Goal: Download file/media

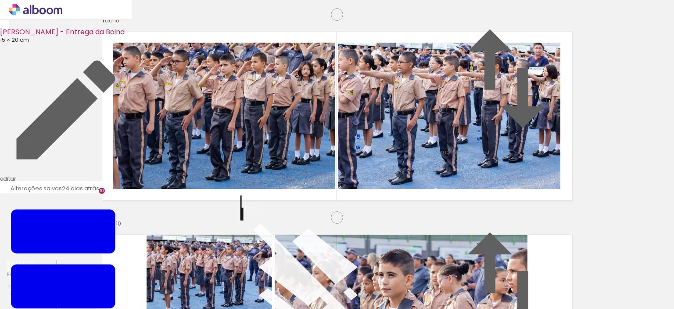
click at [337, 59] on span "Inserir lâmina" at bounding box center [330, 56] width 34 height 6
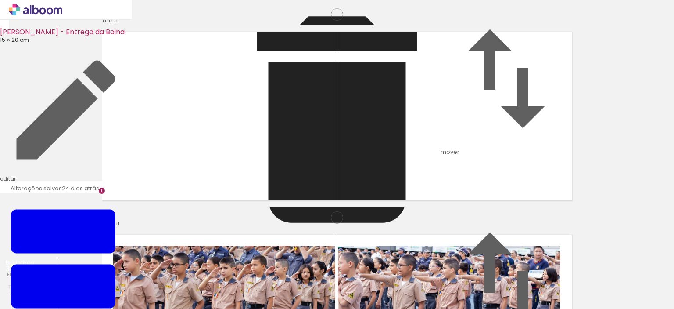
click at [0, 0] on input "file" at bounding box center [0, 0] width 0 height 0
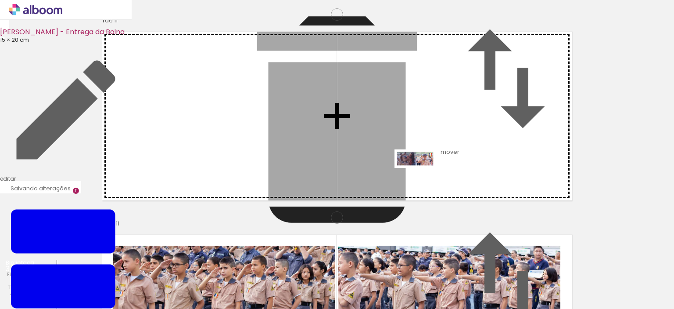
drag, startPoint x: 674, startPoint y: 292, endPoint x: 422, endPoint y: 176, distance: 277.3
click at [422, 176] on quentale-workspace at bounding box center [337, 154] width 674 height 309
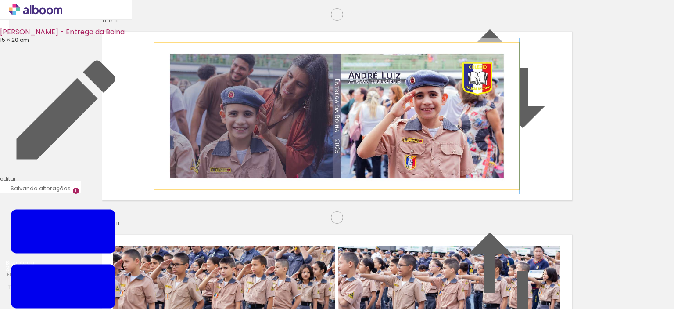
click at [422, 176] on quentale-photo at bounding box center [337, 116] width 365 height 146
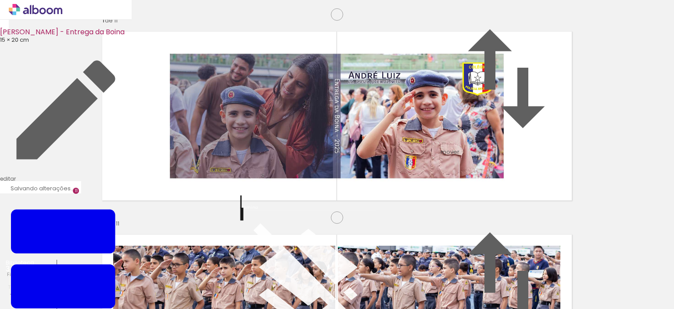
scroll to position [36, 0]
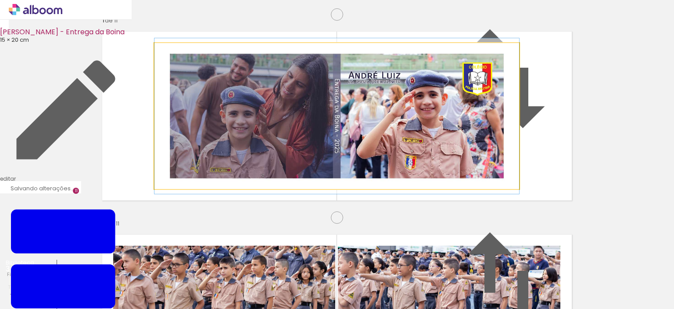
click at [459, 171] on quentale-photo at bounding box center [337, 116] width 365 height 146
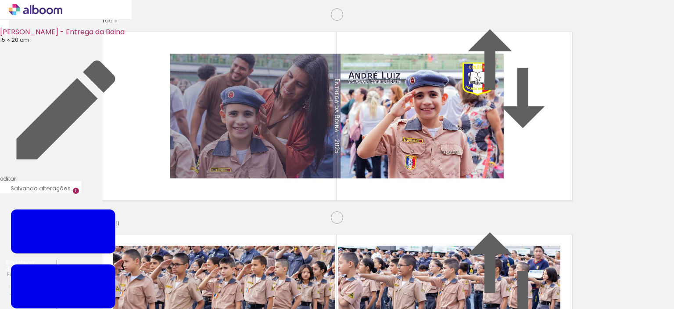
scroll to position [48, 0]
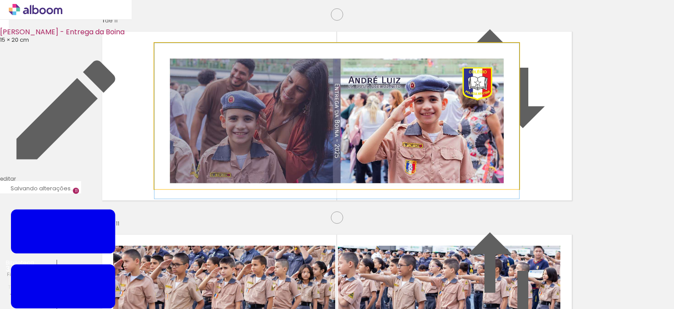
drag, startPoint x: 452, startPoint y: 137, endPoint x: 491, endPoint y: 144, distance: 39.2
click at [491, 144] on album-spread "1 de 11" at bounding box center [337, 115] width 482 height 181
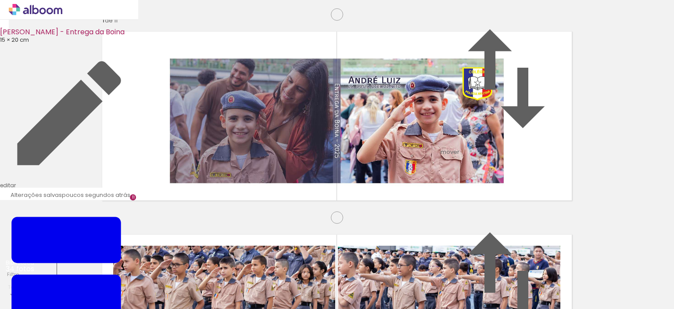
scroll to position [0, 1023]
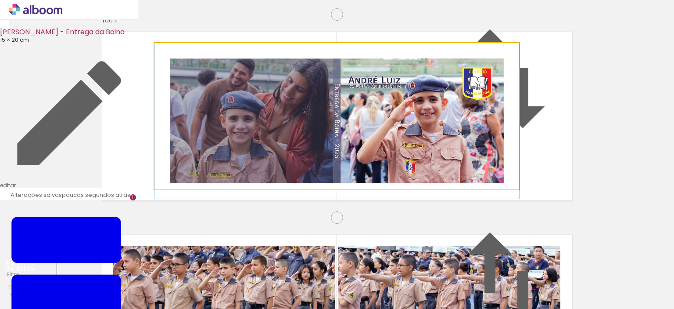
click at [503, 103] on quentale-photo at bounding box center [337, 116] width 365 height 146
click at [503, 171] on quentale-photo at bounding box center [337, 116] width 365 height 146
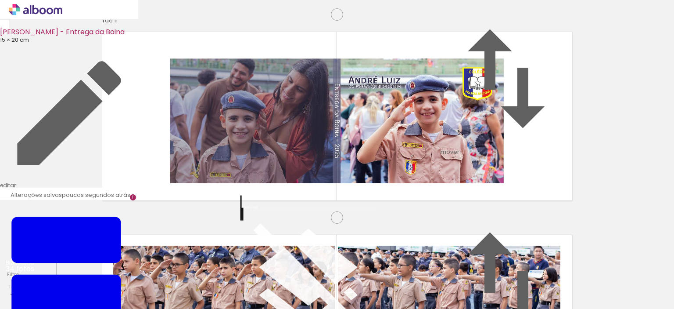
scroll to position [1, 0]
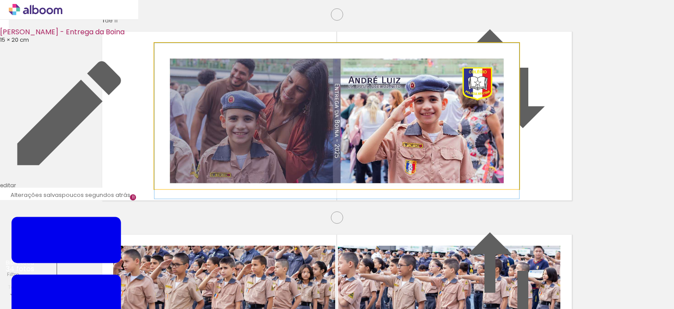
click at [503, 171] on quentale-photo at bounding box center [337, 116] width 365 height 146
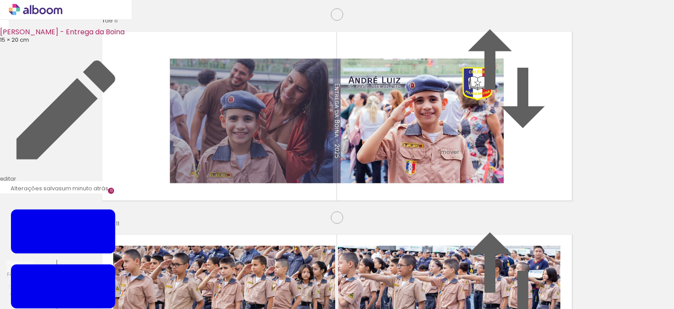
scroll to position [0, 0]
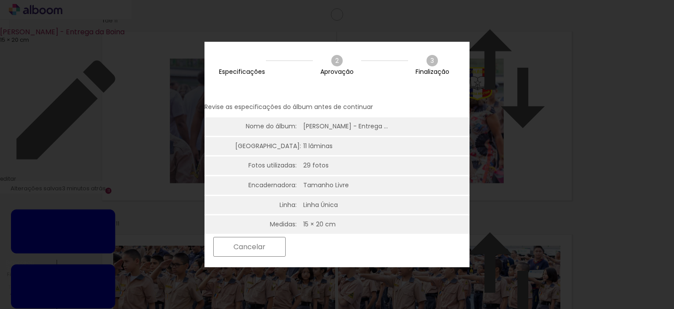
click at [358, 248] on paper-button "Próximo" at bounding box center [324, 246] width 68 height 19
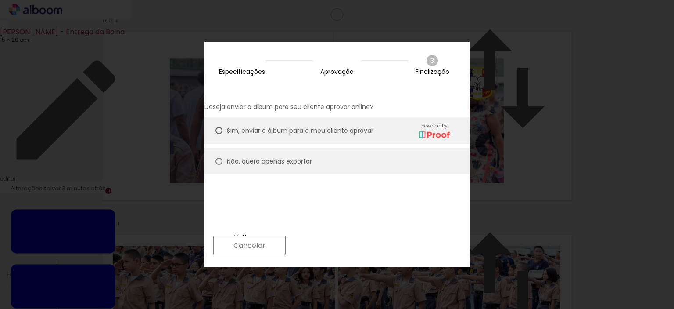
click at [0, 0] on slot "Não, quero apenas exportar" at bounding box center [0, 0] width 0 height 0
type paper-radio-button "on"
click at [358, 241] on paper-button "Próximo" at bounding box center [324, 245] width 68 height 19
type input "Alta, 300 DPI"
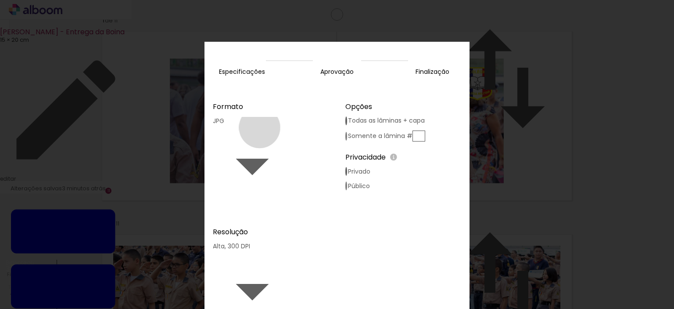
click at [273, 119] on paper-input-container "JPG" at bounding box center [252, 161] width 79 height 96
click at [258, 111] on paper-item "PDF" at bounding box center [264, 107] width 25 height 9
type input "PDF"
click at [0, 0] on slot "Exportar" at bounding box center [0, 0] width 0 height 0
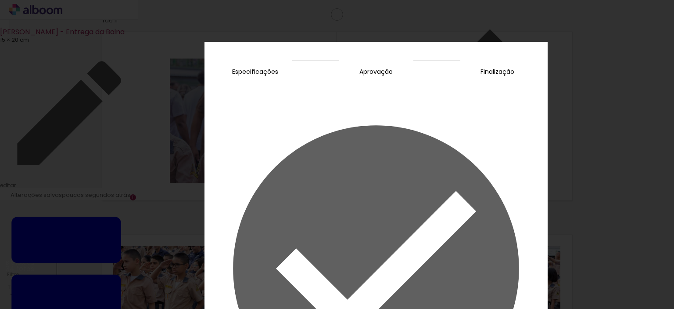
scroll to position [0, 1023]
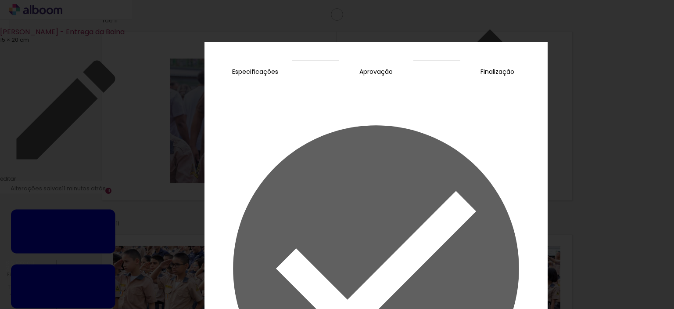
scroll to position [0, 1023]
click at [0, 0] on slot "Concluir" at bounding box center [0, 0] width 0 height 0
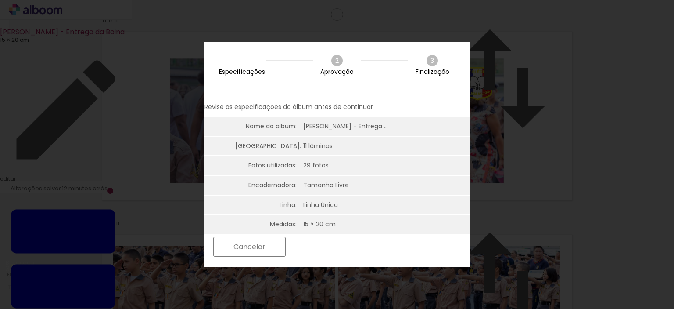
click at [0, 0] on slot "Próximo" at bounding box center [0, 0] width 0 height 0
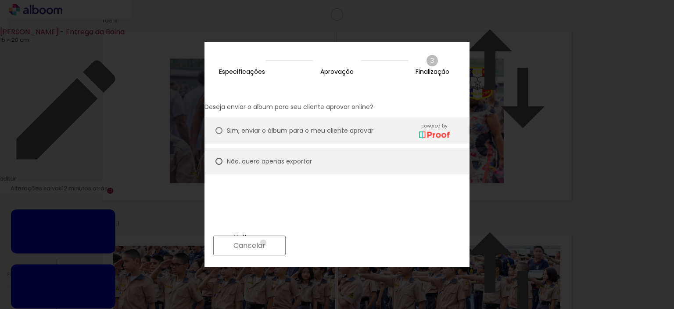
click at [0, 0] on slot "Cancelar" at bounding box center [0, 0] width 0 height 0
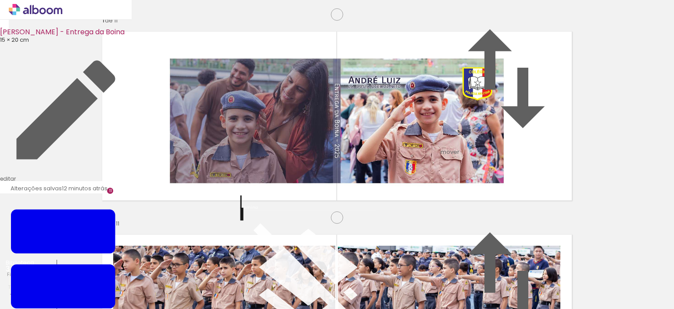
click at [48, 14] on icon at bounding box center [36, 9] width 54 height 11
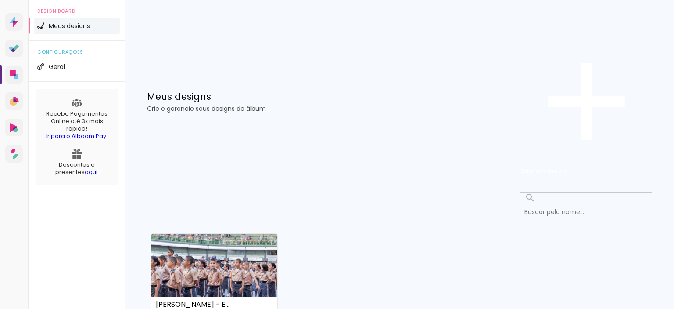
scroll to position [49, 0]
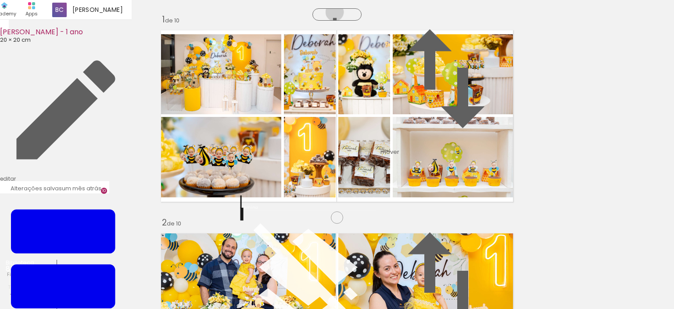
click at [335, 56] on span "Inserir lâmina" at bounding box center [330, 56] width 34 height 6
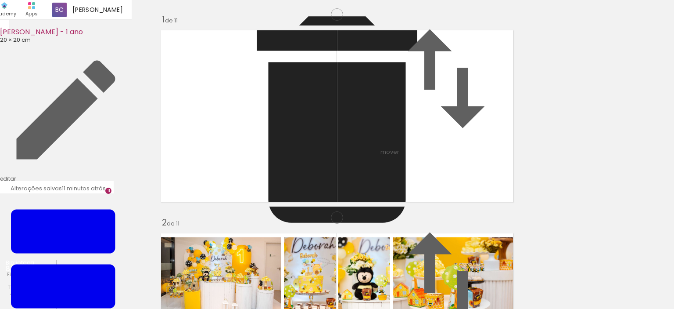
click at [0, 0] on input "file" at bounding box center [0, 0] width 0 height 0
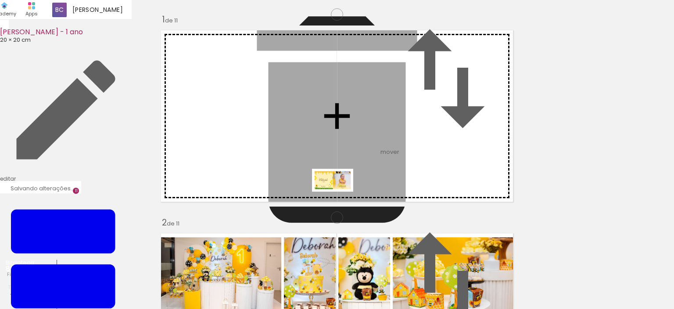
drag, startPoint x: 651, startPoint y: 278, endPoint x: 340, endPoint y: 196, distance: 321.6
click at [340, 196] on quentale-workspace at bounding box center [337, 154] width 674 height 309
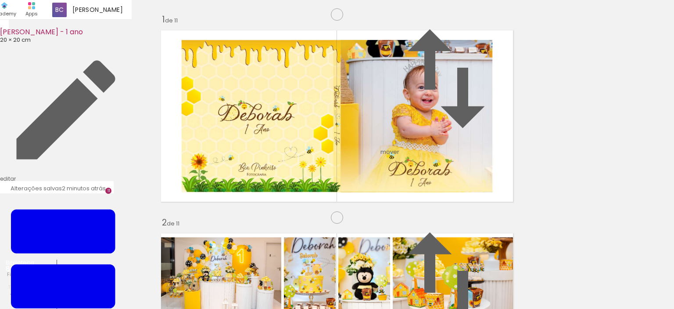
scroll to position [0, 2042]
click at [35, 289] on div "Biblioteca 88 fotos Todas as fotos Não utilizadas Adicionar Fotos" at bounding box center [28, 314] width 57 height 111
click at [0, 0] on input "file" at bounding box center [0, 0] width 0 height 0
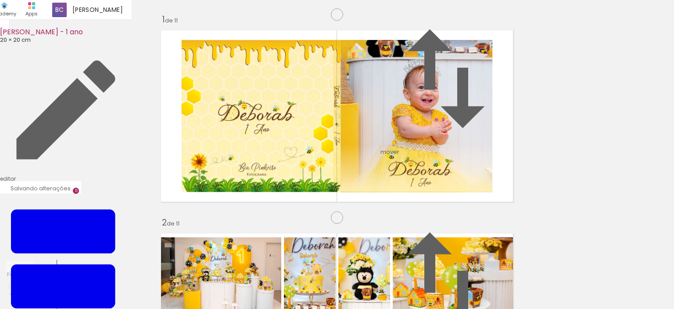
scroll to position [0, 3825]
click at [0, 0] on input "file" at bounding box center [0, 0] width 0 height 0
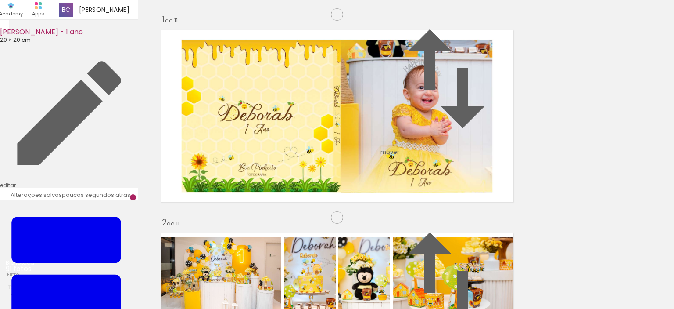
scroll to position [2039, 0]
drag, startPoint x: 539, startPoint y: 277, endPoint x: 466, endPoint y: 158, distance: 138.8
click at [470, 159] on quentale-workspace at bounding box center [337, 154] width 674 height 309
drag, startPoint x: 596, startPoint y: 284, endPoint x: 421, endPoint y: 187, distance: 199.8
click at [410, 183] on quentale-workspace at bounding box center [337, 154] width 674 height 309
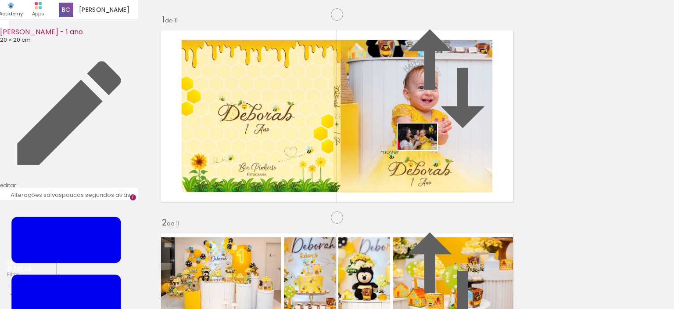
drag, startPoint x: 635, startPoint y: 284, endPoint x: 439, endPoint y: 180, distance: 222.5
click at [424, 150] on quentale-workspace at bounding box center [337, 154] width 674 height 309
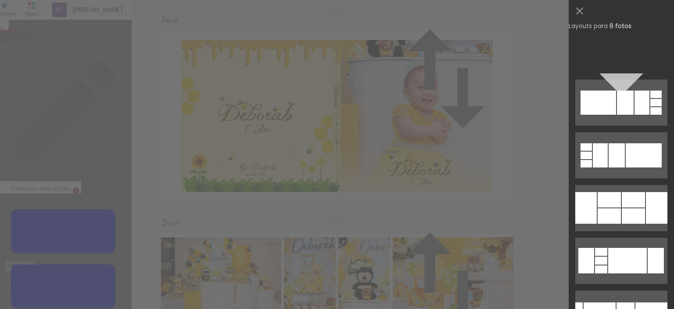
scroll to position [534, 0]
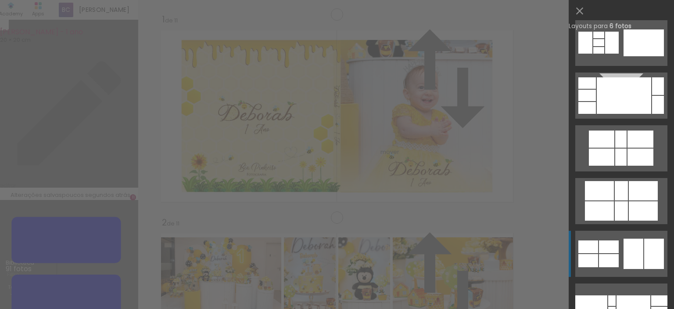
click at [610, 252] on div at bounding box center [609, 246] width 20 height 13
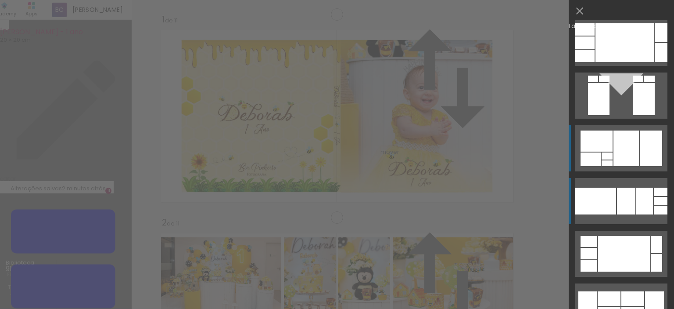
scroll to position [1864, 0]
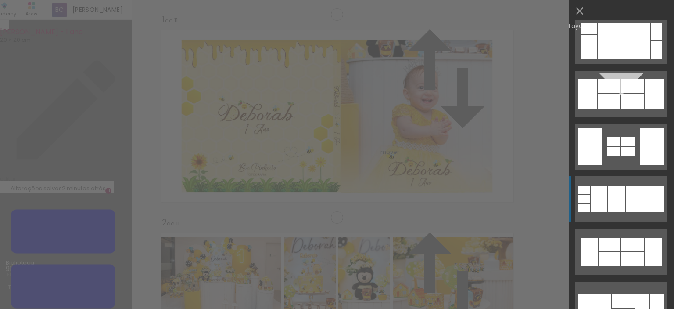
scroll to position [2071, 0]
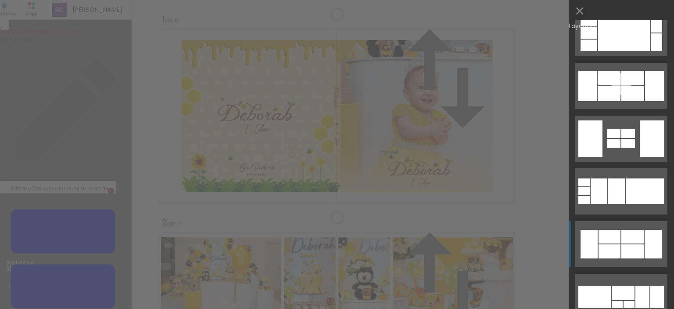
click at [633, 246] on div at bounding box center [633, 251] width 22 height 14
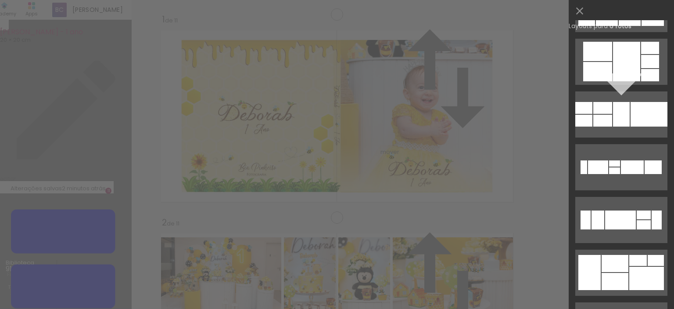
scroll to position [5907, 0]
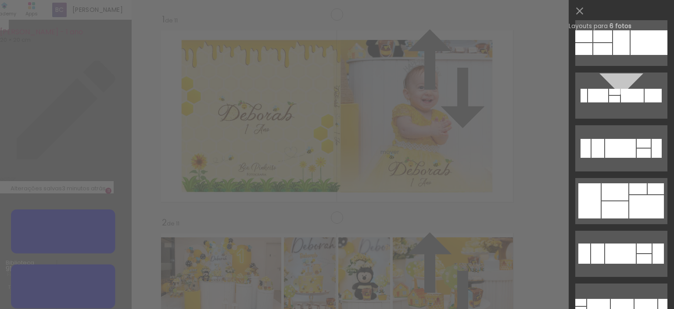
click at [606, 301] on div at bounding box center [598, 305] width 23 height 15
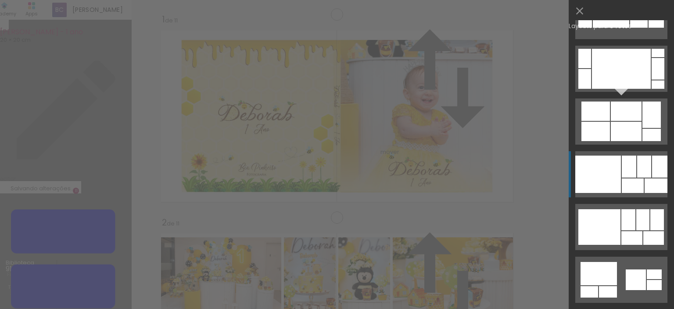
scroll to position [9149, 0]
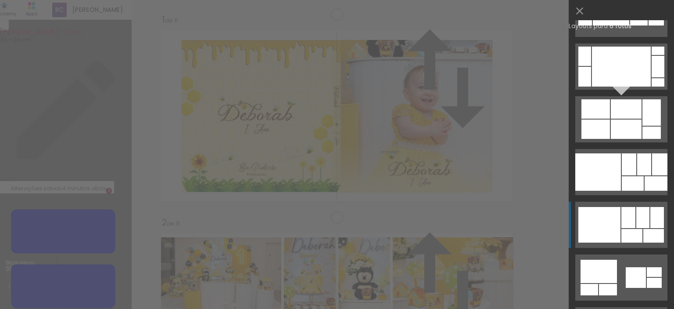
click at [629, 230] on div at bounding box center [632, 236] width 21 height 14
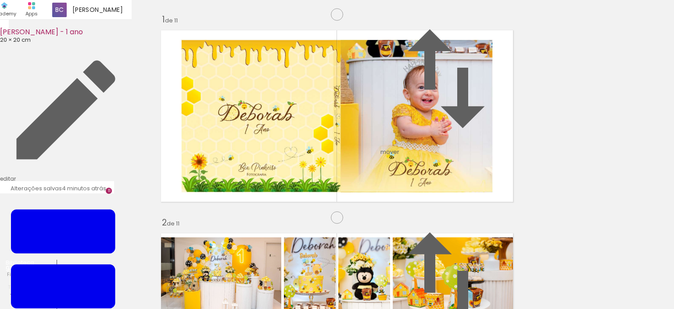
drag, startPoint x: 264, startPoint y: 164, endPoint x: 299, endPoint y: 165, distance: 35.6
drag, startPoint x: 490, startPoint y: 143, endPoint x: 496, endPoint y: 144, distance: 6.2
drag, startPoint x: 493, startPoint y: 148, endPoint x: 440, endPoint y: 145, distance: 52.8
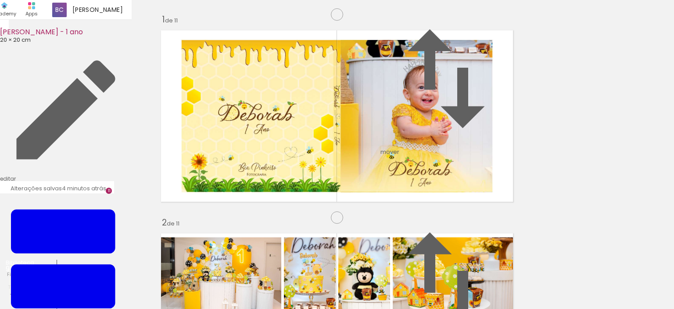
click at [0, 0] on slot at bounding box center [0, 0] width 0 height 0
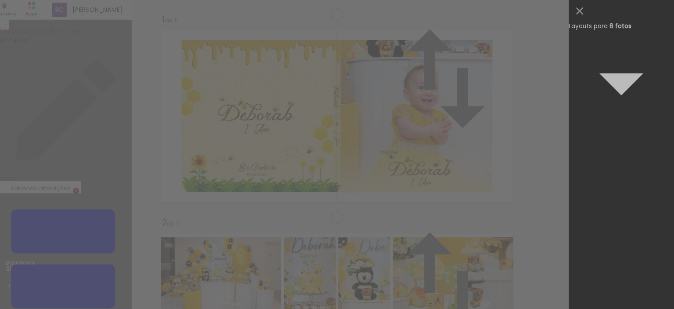
scroll to position [9323, 0]
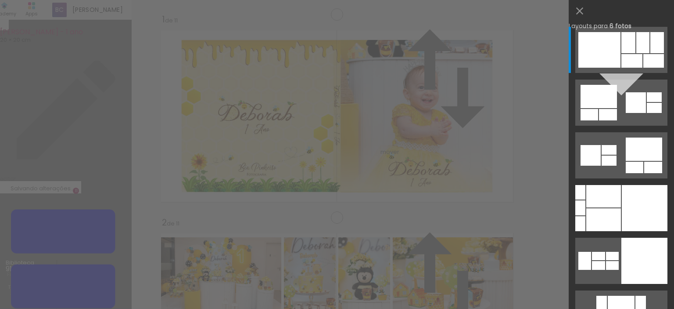
drag, startPoint x: 259, startPoint y: 196, endPoint x: 248, endPoint y: 132, distance: 64.5
click at [0, 0] on slot at bounding box center [0, 0] width 0 height 0
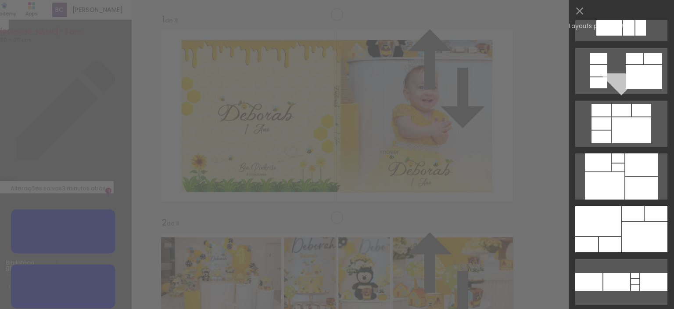
scroll to position [10496, 0]
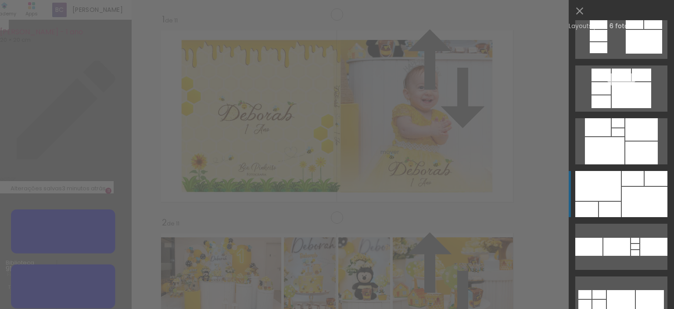
click at [638, 194] on div at bounding box center [645, 202] width 46 height 30
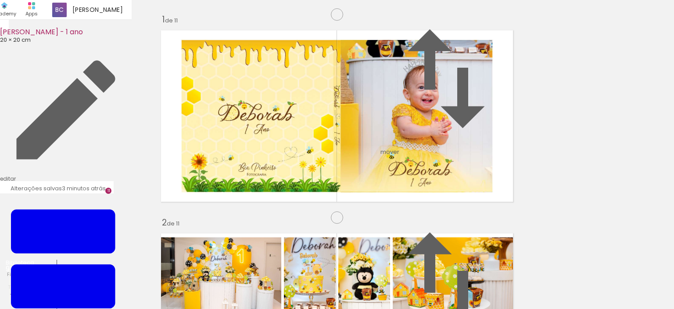
drag, startPoint x: 257, startPoint y: 192, endPoint x: 386, endPoint y: 97, distance: 160.3
click at [0, 0] on slot at bounding box center [0, 0] width 0 height 0
drag, startPoint x: 477, startPoint y: 97, endPoint x: 262, endPoint y: 122, distance: 216.4
click at [0, 0] on slot at bounding box center [0, 0] width 0 height 0
drag, startPoint x: 403, startPoint y: 99, endPoint x: 223, endPoint y: 213, distance: 212.7
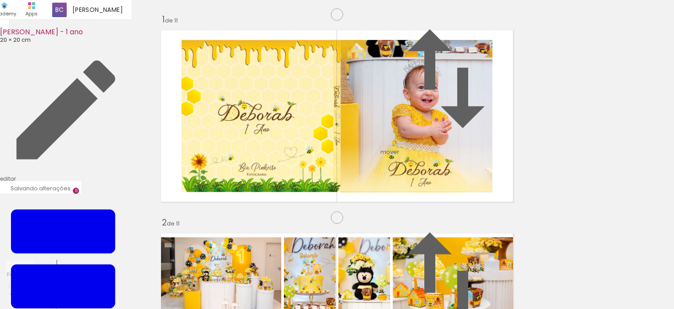
click at [0, 0] on slot at bounding box center [0, 0] width 0 height 0
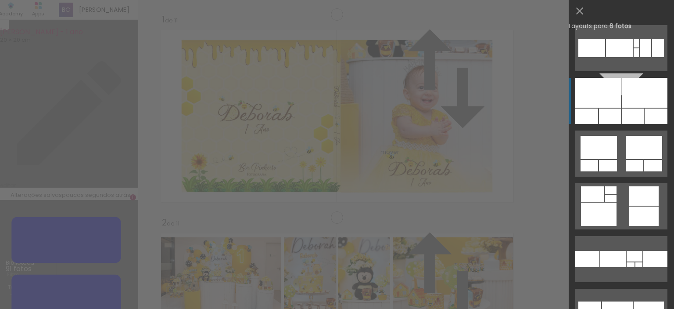
scroll to position [13557, 0]
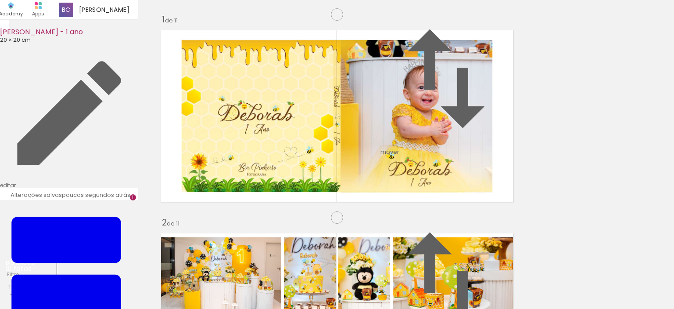
scroll to position [0, 3874]
drag, startPoint x: 305, startPoint y: 210, endPoint x: 402, endPoint y: 287, distance: 124.4
click at [401, 284] on quentale-workspace at bounding box center [337, 154] width 674 height 309
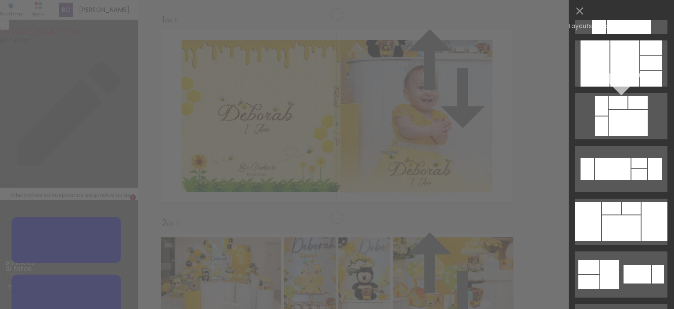
scroll to position [313, 0]
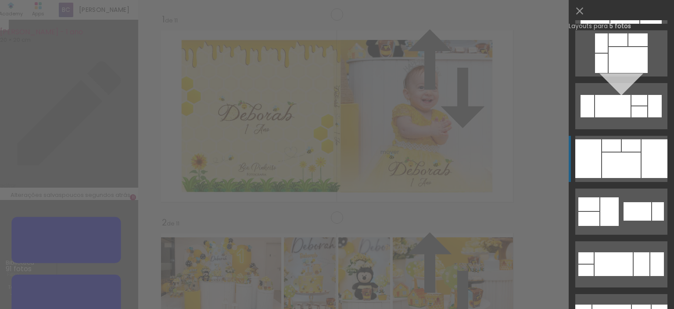
click at [623, 152] on quentale-layouter at bounding box center [621, 159] width 92 height 46
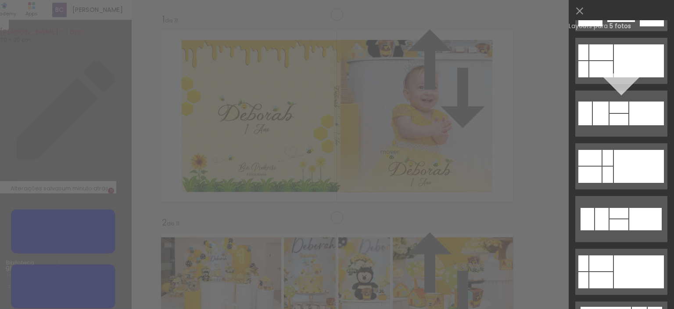
scroll to position [1062, 0]
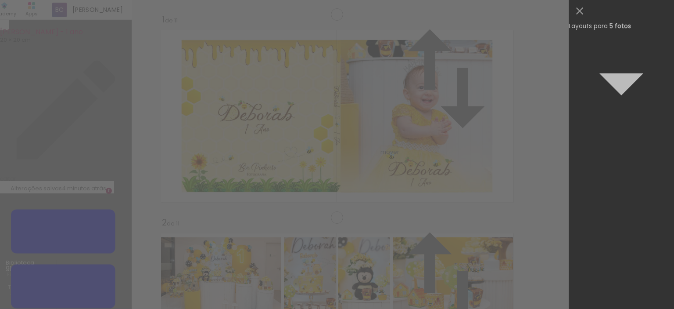
scroll to position [0, 3874]
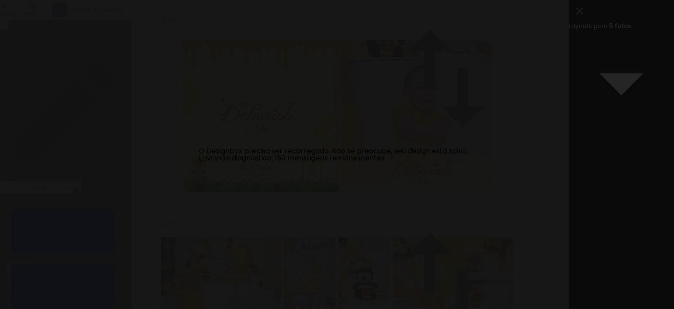
scroll to position [421, 0]
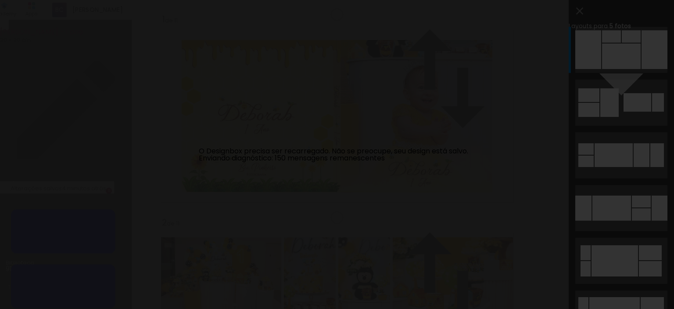
click at [531, 101] on iron-overlay-backdrop at bounding box center [337, 154] width 674 height 309
click at [503, 132] on iron-overlay-backdrop at bounding box center [337, 154] width 674 height 309
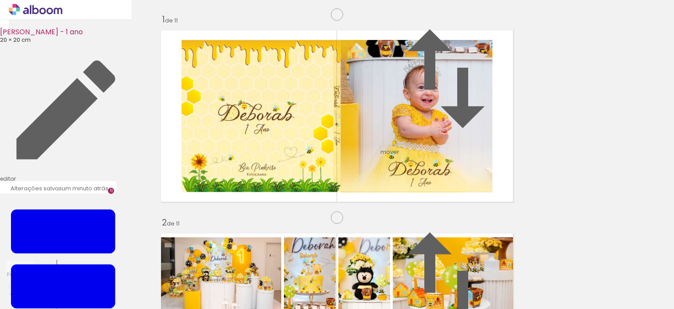
scroll to position [2037, 0]
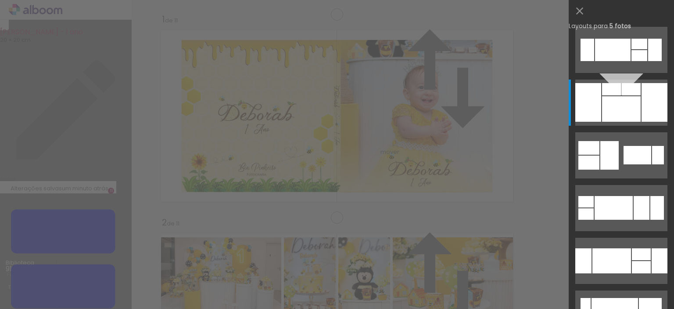
scroll to position [2039, 0]
click at [0, 0] on div "Confirmar Cancelar" at bounding box center [0, 0] width 0 height 0
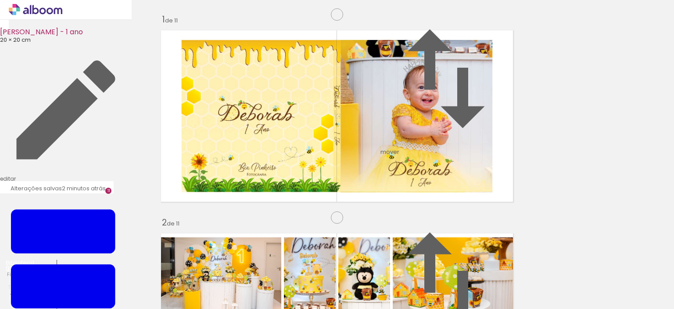
scroll to position [2021, 0]
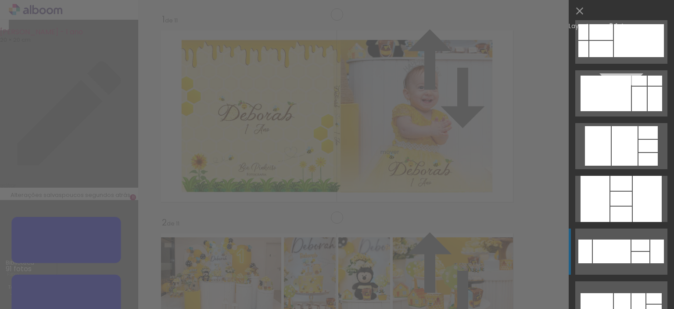
scroll to position [1245, 0]
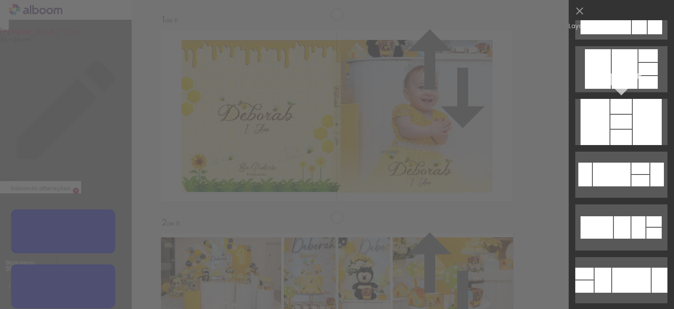
click at [0, 0] on div "Confirmar Cancelar" at bounding box center [0, 0] width 0 height 0
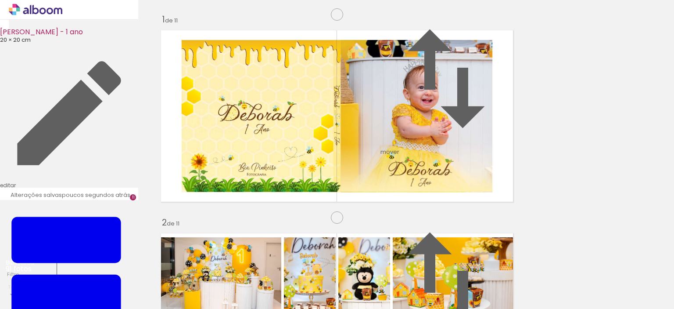
scroll to position [0, 3828]
drag, startPoint x: 297, startPoint y: 188, endPoint x: 331, endPoint y: 193, distance: 34.6
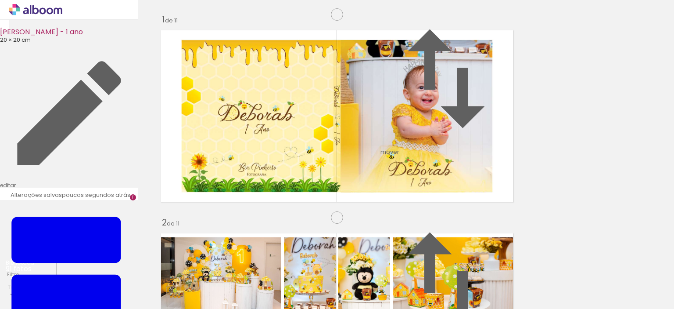
drag, startPoint x: 317, startPoint y: 189, endPoint x: 299, endPoint y: 191, distance: 18.1
type paper-slider "118"
type paper-slider "120"
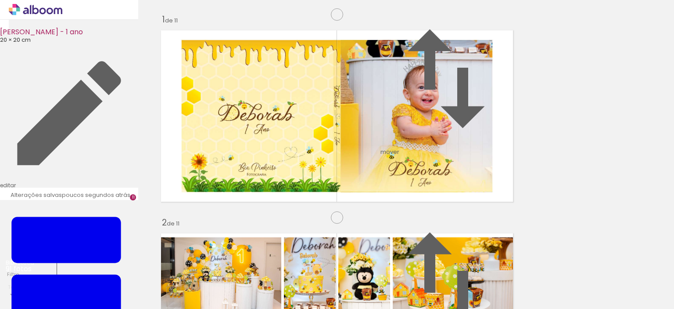
drag, startPoint x: 207, startPoint y: 189, endPoint x: 194, endPoint y: 189, distance: 13.6
type paper-slider "154"
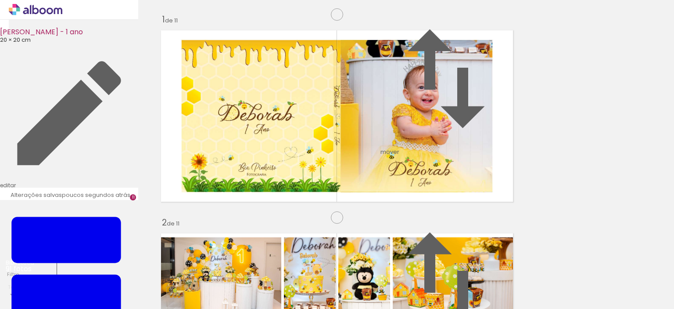
drag, startPoint x: 329, startPoint y: 196, endPoint x: 407, endPoint y: 140, distance: 96.2
click at [0, 0] on slot at bounding box center [0, 0] width 0 height 0
drag, startPoint x: 312, startPoint y: 203, endPoint x: 419, endPoint y: 144, distance: 123.0
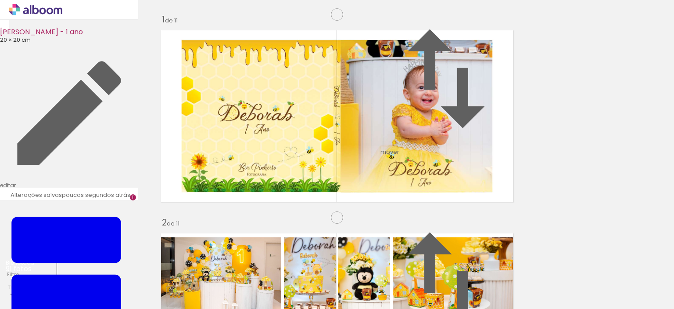
click at [0, 0] on slot at bounding box center [0, 0] width 0 height 0
drag, startPoint x: 442, startPoint y: 204, endPoint x: 314, endPoint y: 202, distance: 128.2
click at [0, 0] on slot at bounding box center [0, 0] width 0 height 0
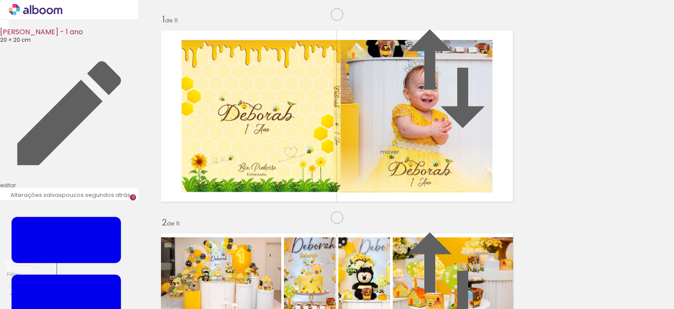
click at [0, 0] on input "file" at bounding box center [0, 0] width 0 height 0
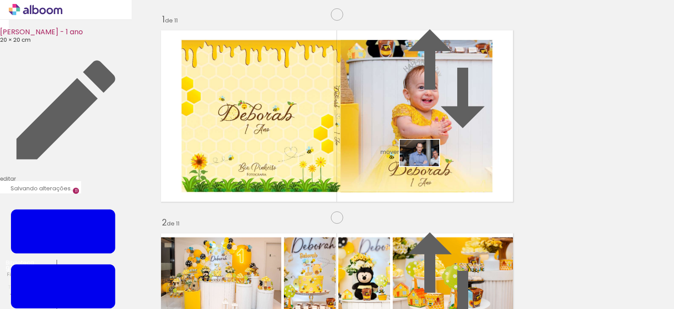
drag, startPoint x: 642, startPoint y: 281, endPoint x: 447, endPoint y: 174, distance: 222.6
click at [425, 165] on quentale-workspace at bounding box center [337, 154] width 674 height 309
drag, startPoint x: 203, startPoint y: 208, endPoint x: 236, endPoint y: 280, distance: 79.7
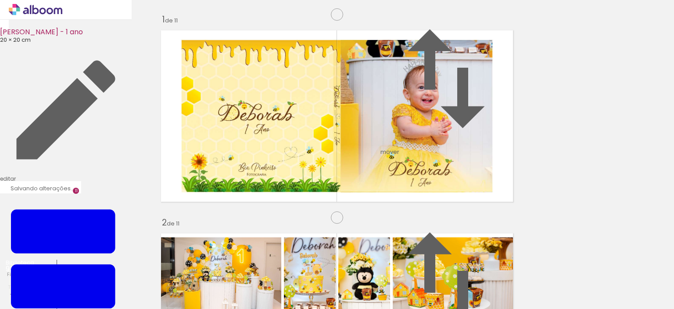
click at [236, 280] on quentale-workspace at bounding box center [337, 154] width 674 height 309
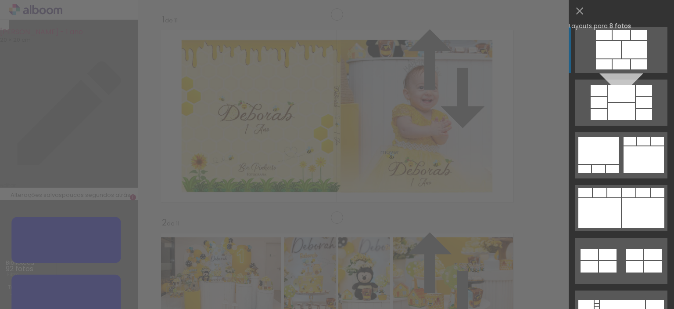
scroll to position [1836, 0]
click at [625, 155] on div at bounding box center [644, 159] width 40 height 27
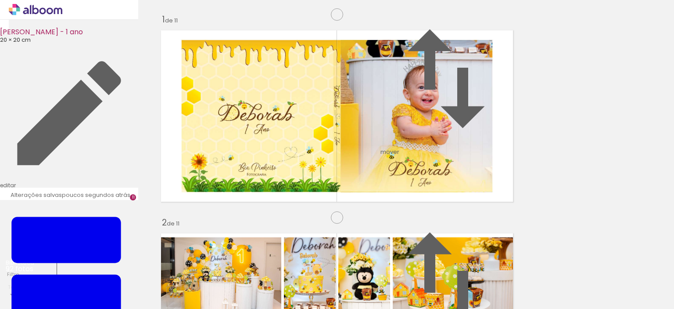
drag, startPoint x: 382, startPoint y: 101, endPoint x: 421, endPoint y: 176, distance: 85.0
click at [0, 0] on slot at bounding box center [0, 0] width 0 height 0
drag, startPoint x: 290, startPoint y: 148, endPoint x: 291, endPoint y: 154, distance: 5.4
drag, startPoint x: 217, startPoint y: 212, endPoint x: 246, endPoint y: 161, distance: 59.3
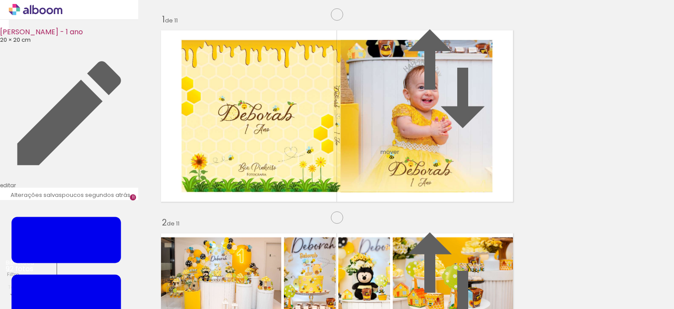
click at [0, 0] on slot at bounding box center [0, 0] width 0 height 0
drag, startPoint x: 191, startPoint y: 90, endPoint x: 198, endPoint y: 90, distance: 7.0
type paper-slider "123"
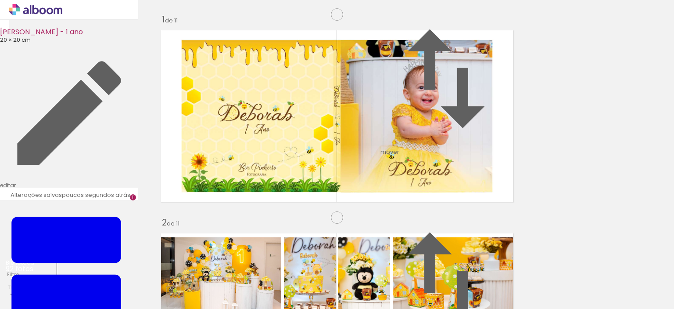
drag, startPoint x: 311, startPoint y: 206, endPoint x: 418, endPoint y: 98, distance: 152.4
click at [0, 0] on slot at bounding box center [0, 0] width 0 height 0
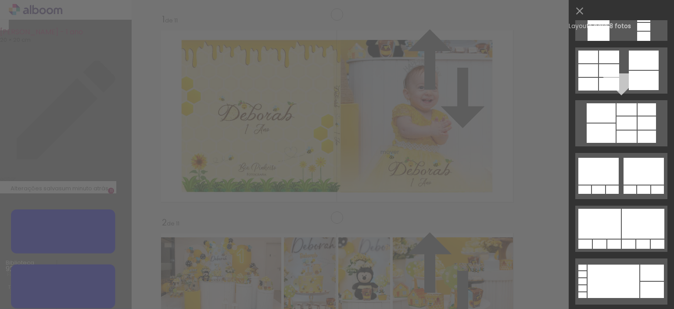
scroll to position [379, 0]
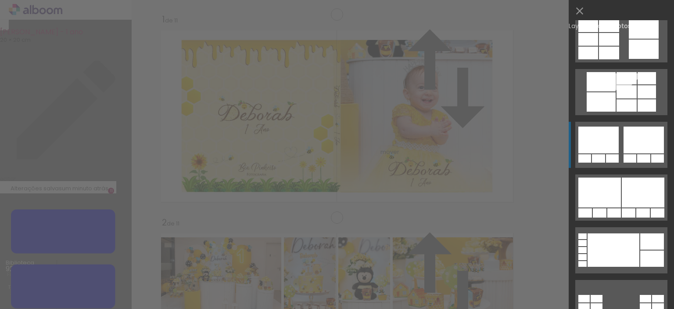
click at [639, 141] on div at bounding box center [644, 139] width 40 height 27
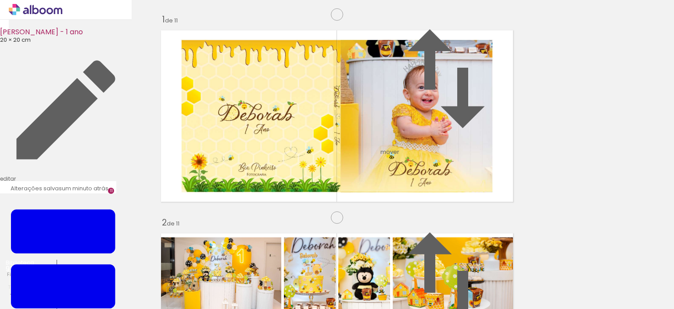
drag, startPoint x: 317, startPoint y: 210, endPoint x: 379, endPoint y: 205, distance: 62.1
click at [0, 0] on slot at bounding box center [0, 0] width 0 height 0
drag, startPoint x: 452, startPoint y: 151, endPoint x: 435, endPoint y: 201, distance: 53.4
click at [0, 0] on slot at bounding box center [0, 0] width 0 height 0
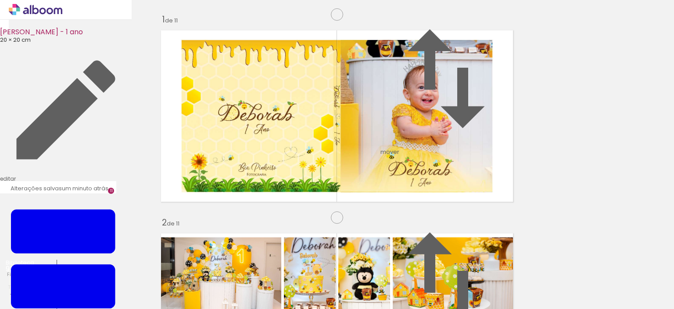
drag, startPoint x: 216, startPoint y: 212, endPoint x: 259, endPoint y: 147, distance: 78.4
click at [0, 0] on slot at bounding box center [0, 0] width 0 height 0
drag, startPoint x: 336, startPoint y: 189, endPoint x: 418, endPoint y: 131, distance: 100.2
click at [0, 0] on slot at bounding box center [0, 0] width 0 height 0
drag, startPoint x: 429, startPoint y: 141, endPoint x: 308, endPoint y: 204, distance: 135.9
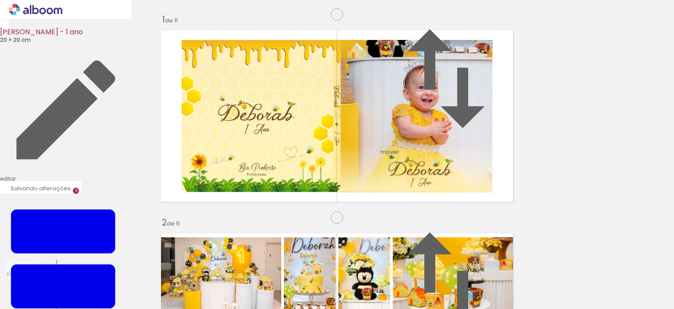
click at [0, 0] on slot at bounding box center [0, 0] width 0 height 0
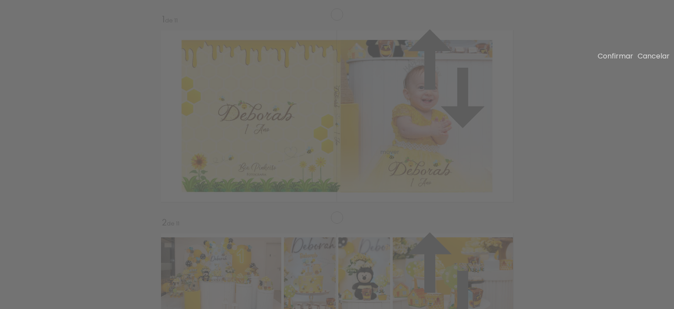
scroll to position [0, 3923]
drag, startPoint x: 243, startPoint y: 126, endPoint x: 250, endPoint y: 127, distance: 6.6
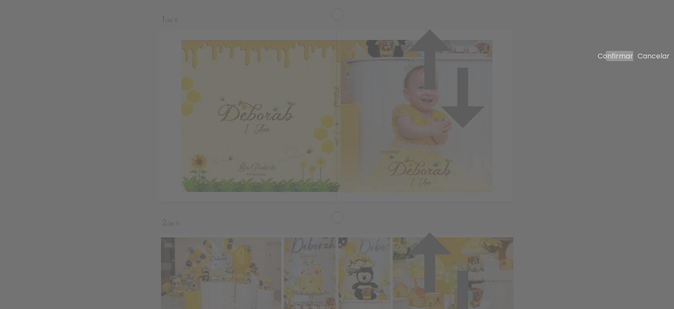
click at [0, 0] on slot "Confirmar" at bounding box center [0, 0] width 0 height 0
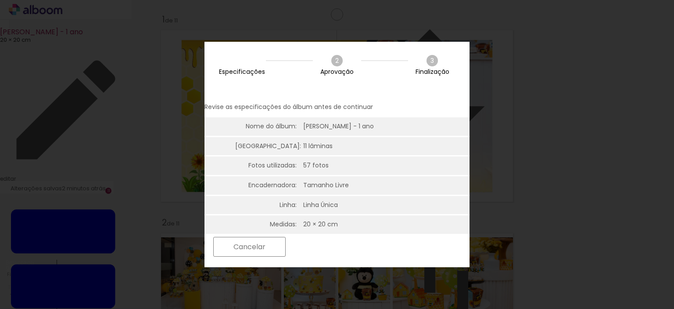
click at [358, 247] on paper-button "Próximo" at bounding box center [324, 246] width 68 height 19
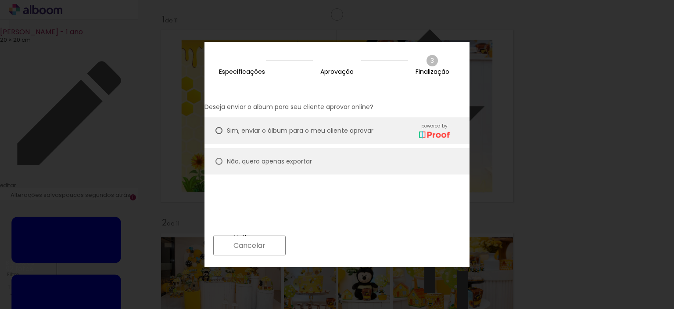
click at [307, 148] on paper-radio-button "Não, quero apenas exportar" at bounding box center [337, 161] width 265 height 26
type paper-radio-button "on"
click at [358, 242] on paper-button "Próximo" at bounding box center [324, 245] width 68 height 19
type input "Alta, 300 DPI"
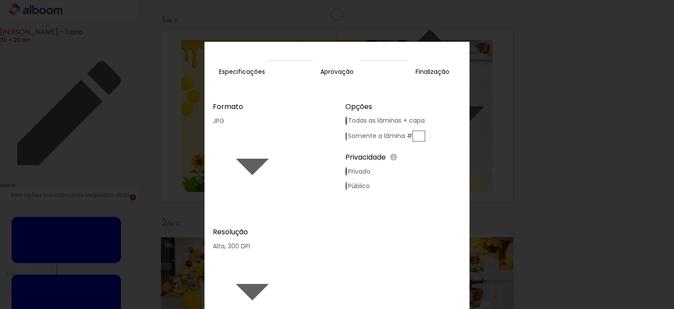
click at [291, 205] on div at bounding box center [252, 205] width 79 height 1
click at [252, 111] on paper-item "PDF" at bounding box center [264, 107] width 25 height 9
type input "PDF"
